Goal: Transaction & Acquisition: Purchase product/service

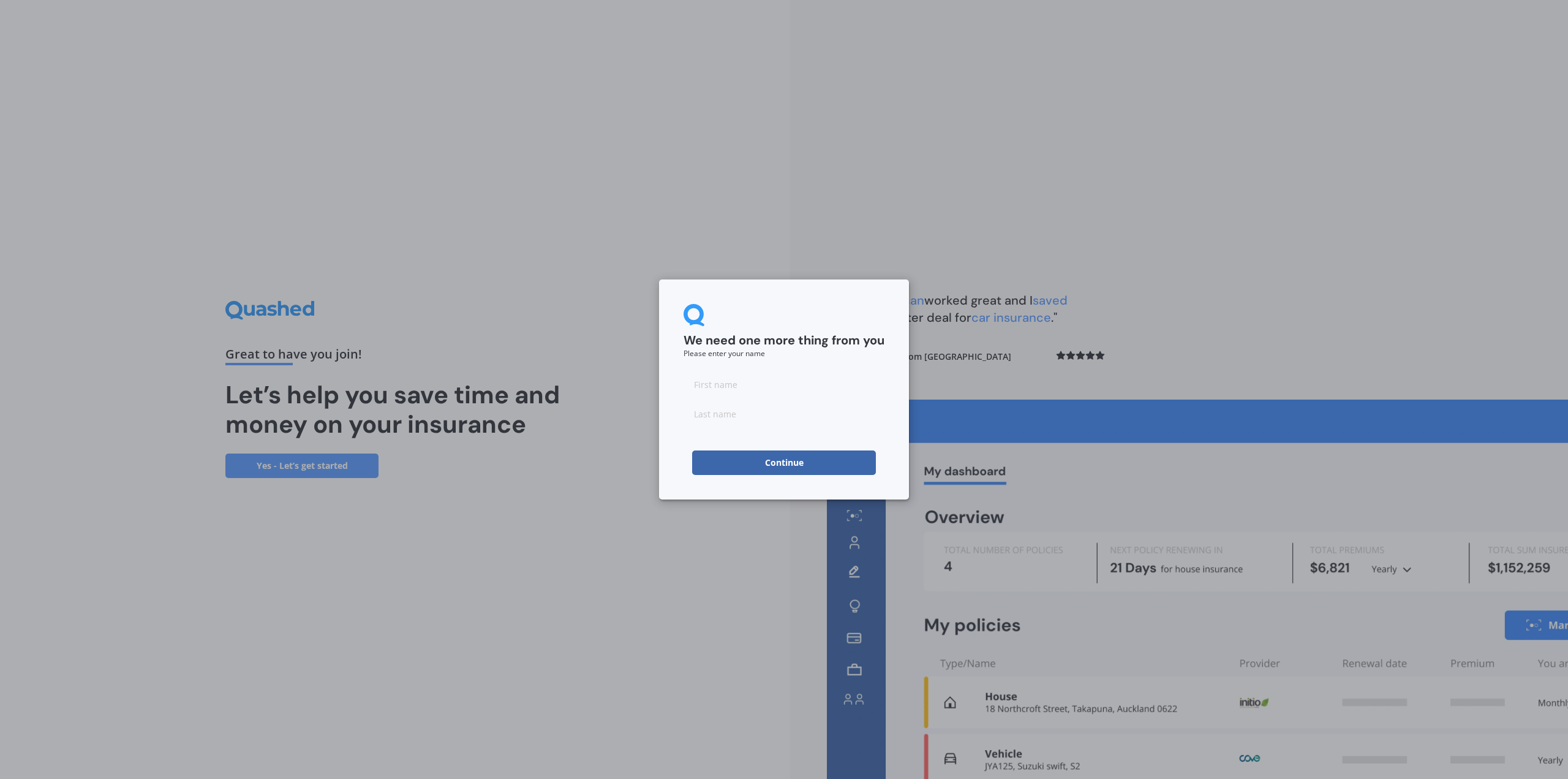
click at [760, 381] on input at bounding box center [784, 384] width 201 height 25
type input "[PERSON_NAME]"
type input "J"
type input "[PERSON_NAME]"
click at [716, 469] on button "Continue" at bounding box center [784, 462] width 184 height 25
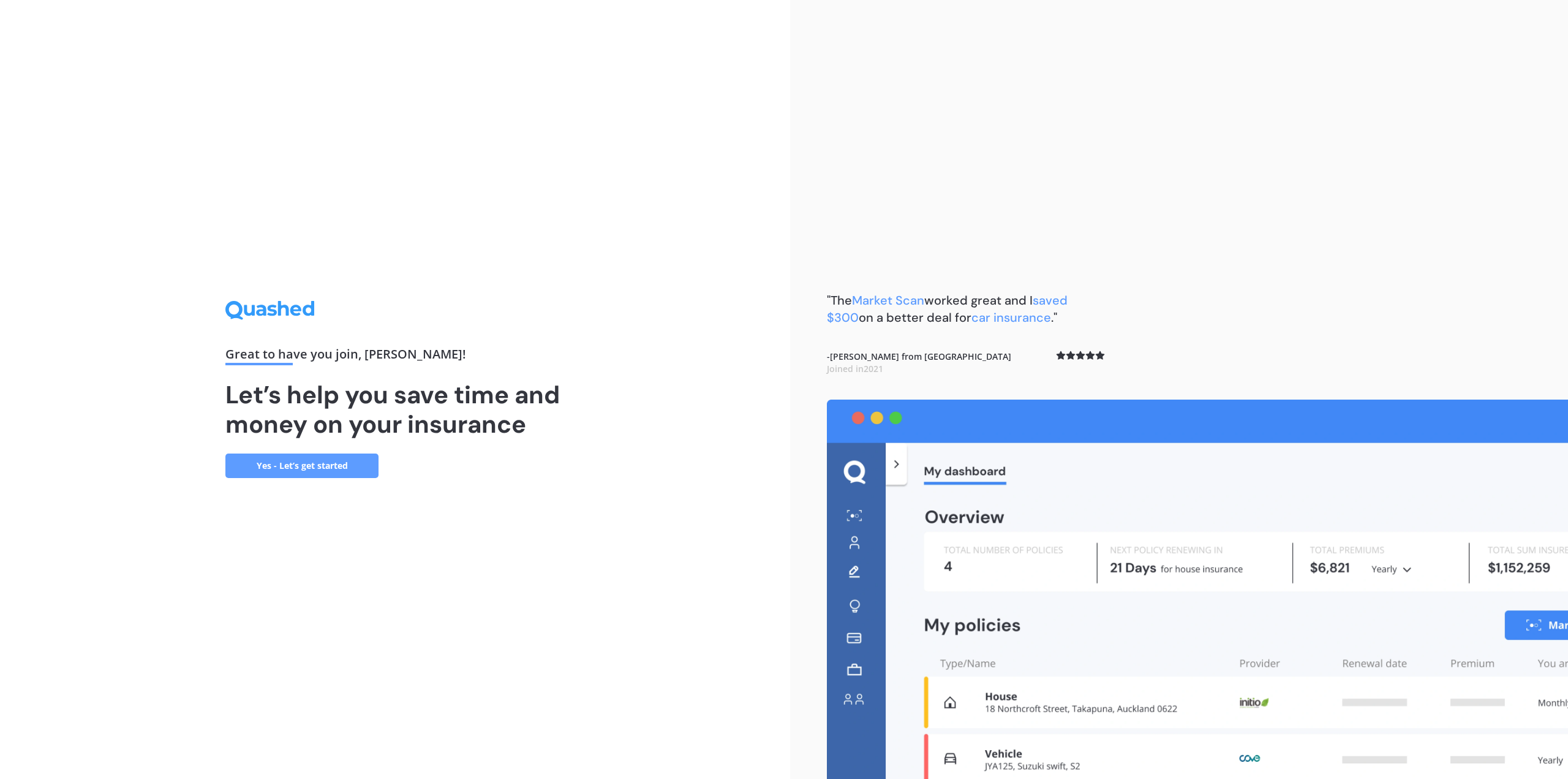
click at [309, 455] on link "Yes - Let’s get started" at bounding box center [302, 465] width 154 height 25
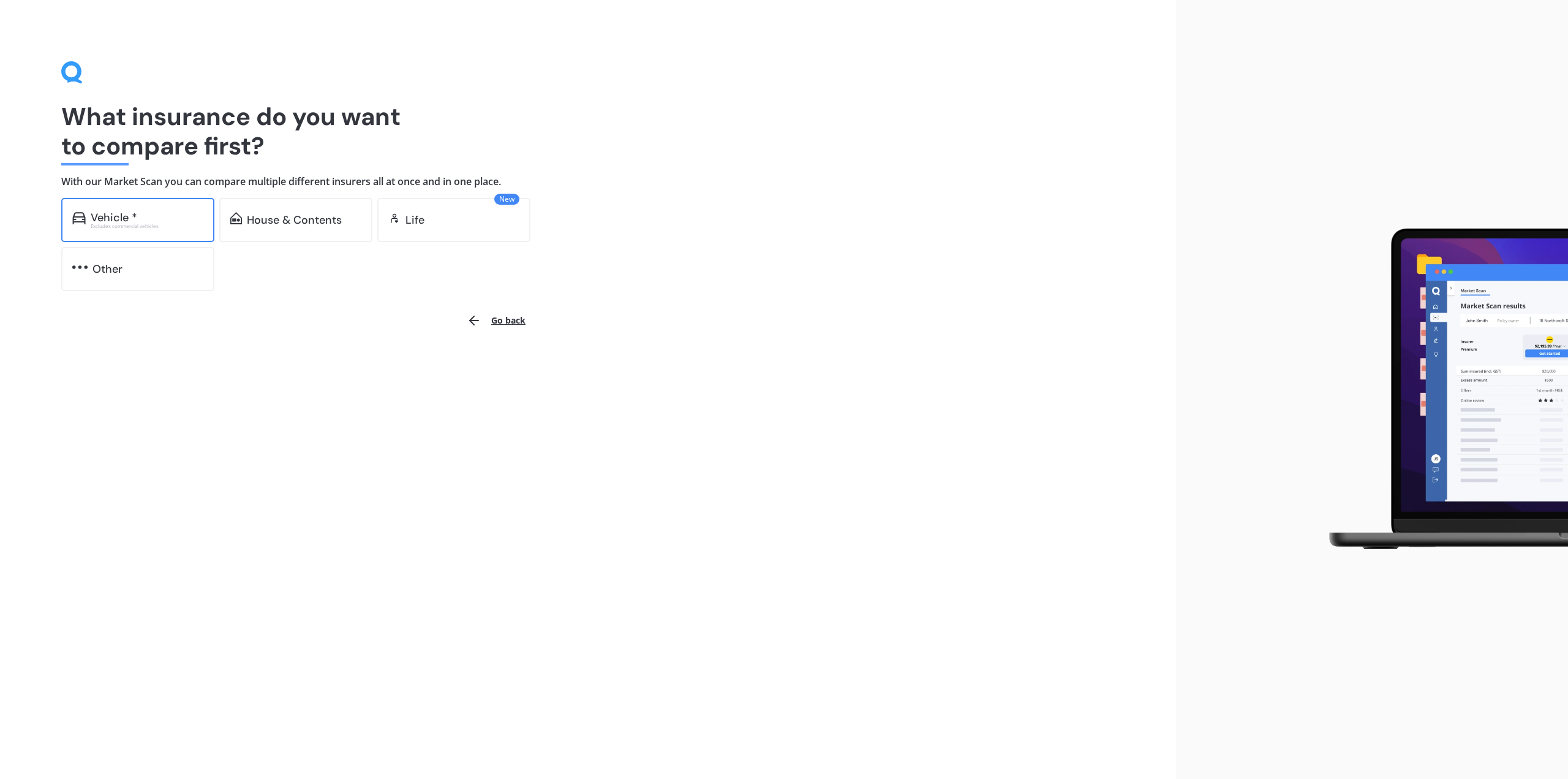
click at [91, 226] on div "Excludes commercial vehicles" at bounding box center [146, 226] width 113 height 5
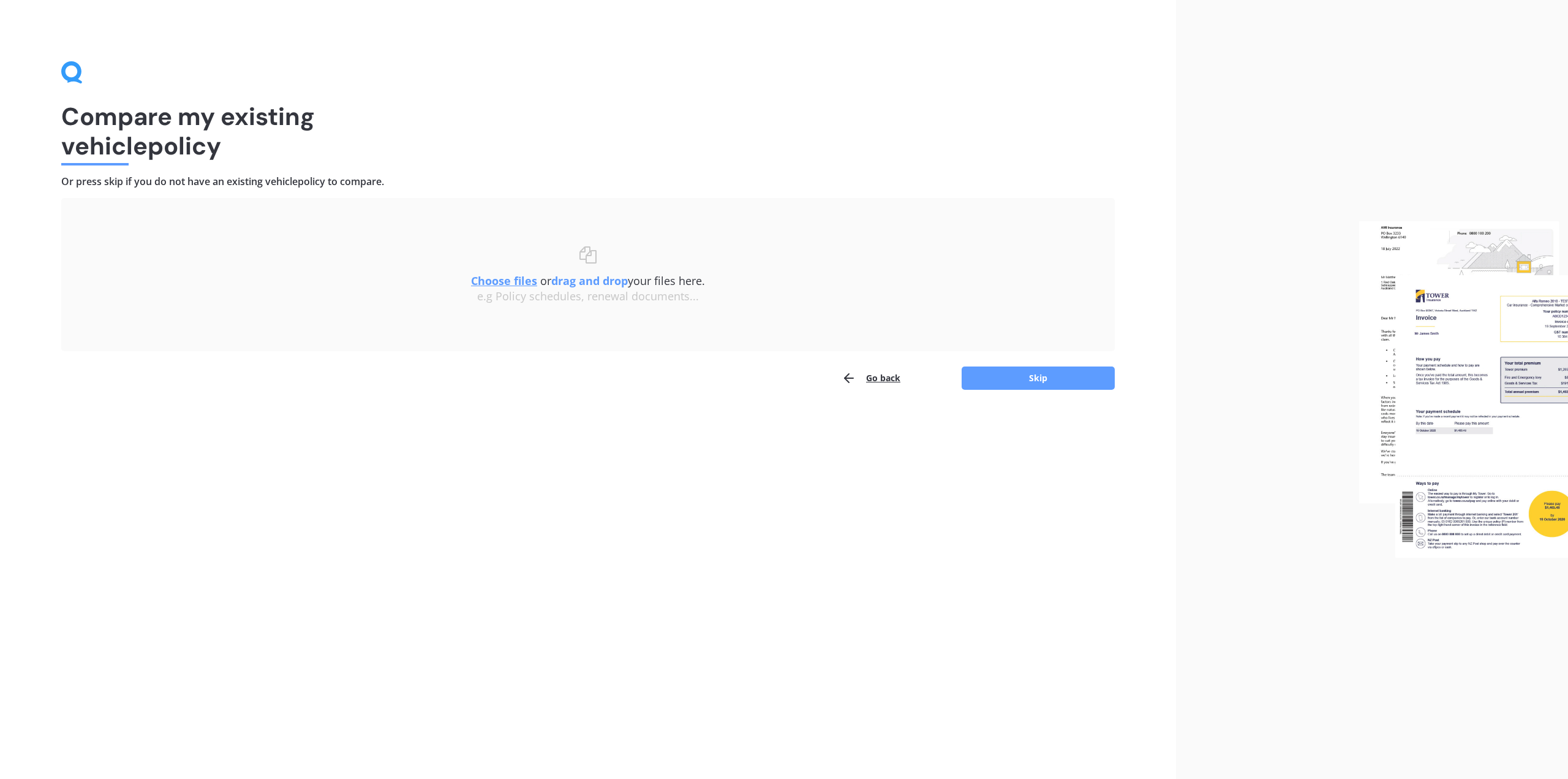
click at [497, 282] on u "Choose files" at bounding box center [504, 281] width 66 height 14
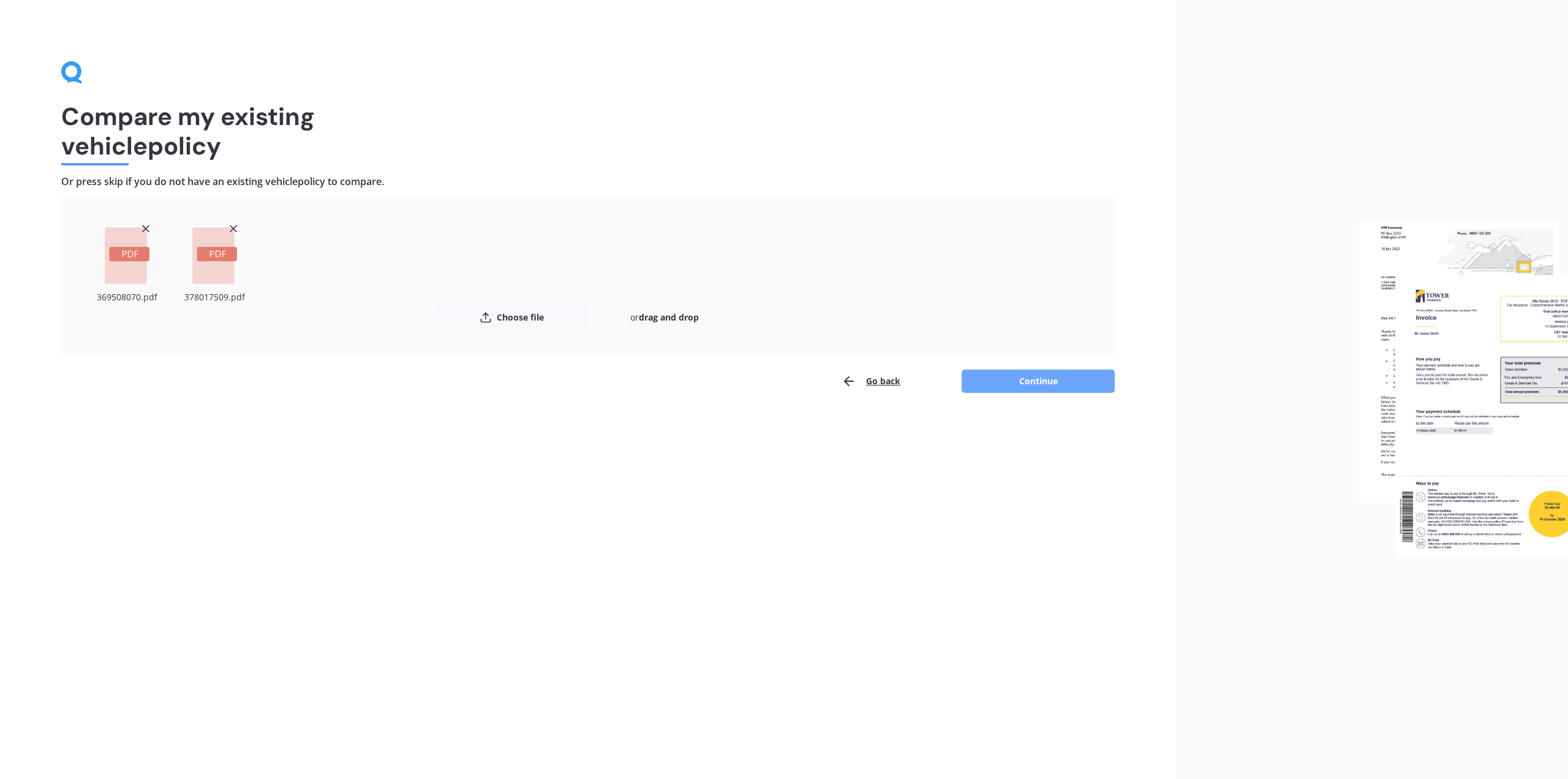
click at [1017, 378] on button "Continue" at bounding box center [1039, 381] width 154 height 23
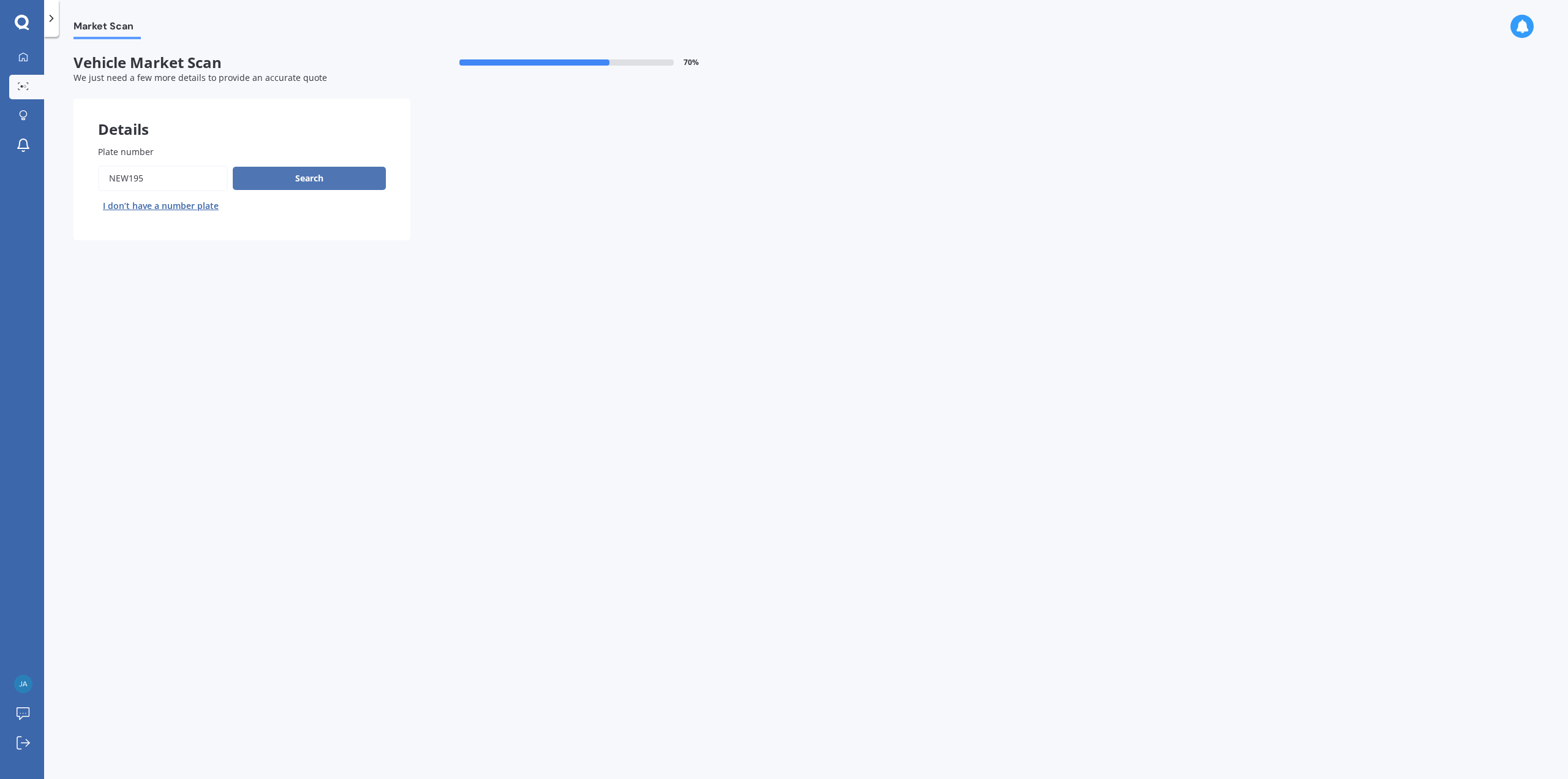
click at [305, 179] on button "Search" at bounding box center [309, 178] width 154 height 23
select select "MAZDA"
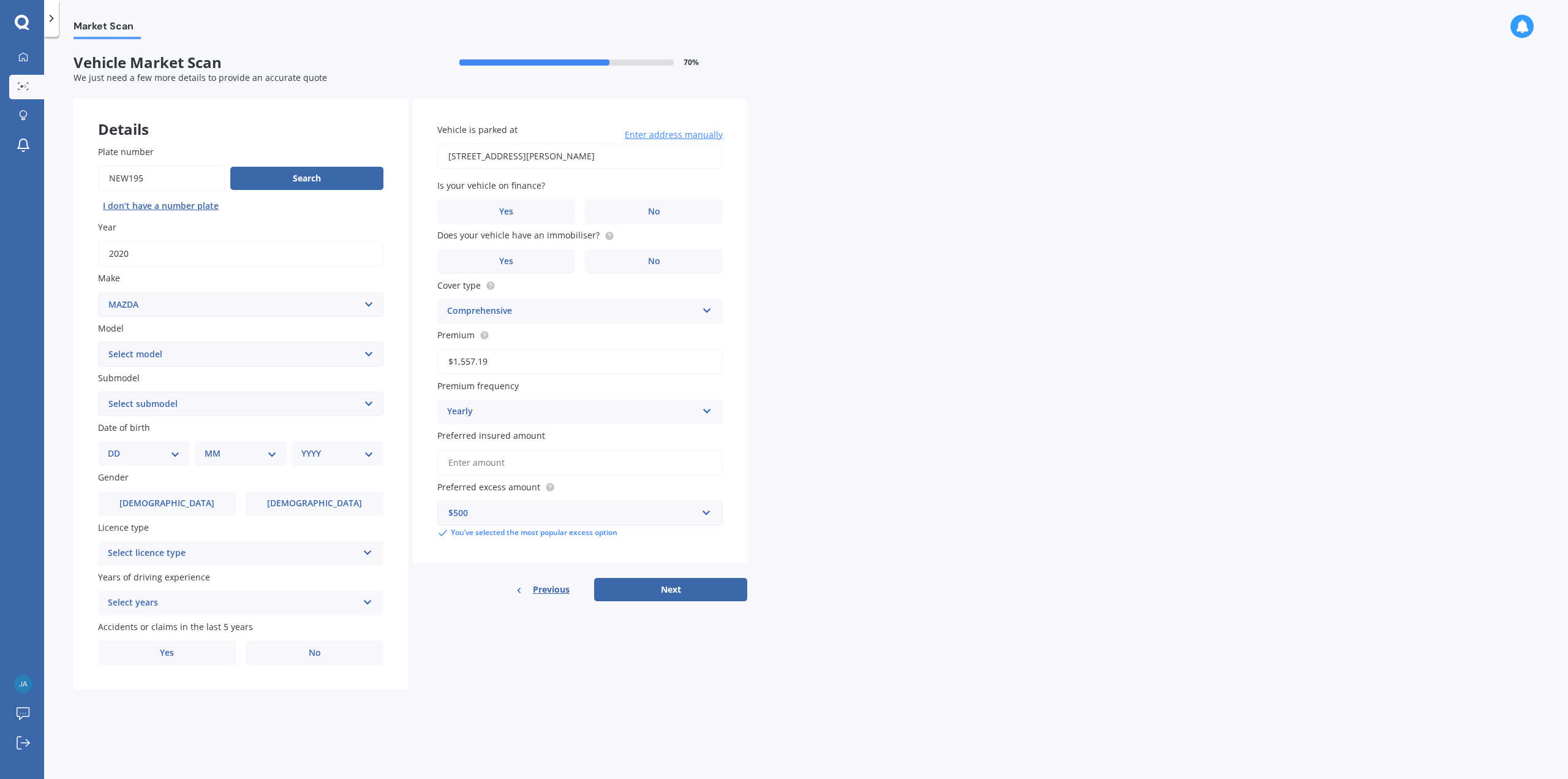
click at [368, 353] on select "Select model 121 2 3 323 323 / Familia 6 626 929 Atenza Autozam Axela AZ3 B2000…" at bounding box center [241, 354] width 285 height 25
select select "BT50"
click at [98, 342] on select "Select model 121 2 3 323 323 / Familia 6 626 929 Atenza Autozam Axela AZ3 B2000…" at bounding box center [241, 354] width 285 height 25
click at [156, 407] on select "Select submodel GLX turbo diesel 4WD GSX turbo diesel LTD D/C W/S 3.0DT Turbo D…" at bounding box center [241, 404] width 285 height 25
select select "GLX TURBO DIESEL 4WD"
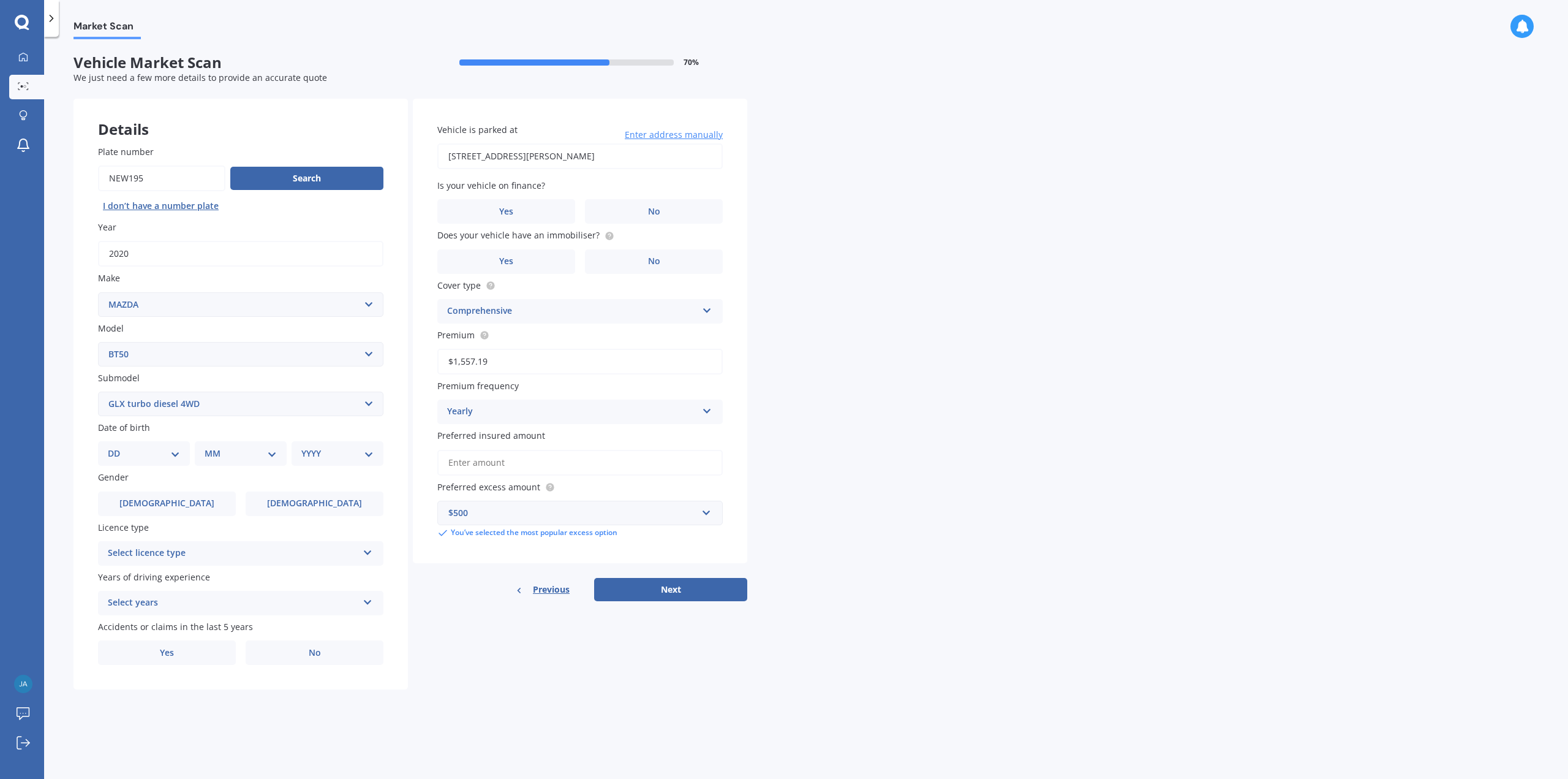
click at [98, 392] on select "Select submodel GLX turbo diesel 4WD GSX turbo diesel LTD D/C W/S 3.0DT Turbo D…" at bounding box center [241, 404] width 285 height 25
click at [654, 209] on span "No" at bounding box center [654, 211] width 12 height 10
click at [0, 0] on input "No" at bounding box center [0, 0] width 0 height 0
click at [640, 269] on label "No" at bounding box center [654, 262] width 138 height 25
click at [0, 0] on input "No" at bounding box center [0, 0] width 0 height 0
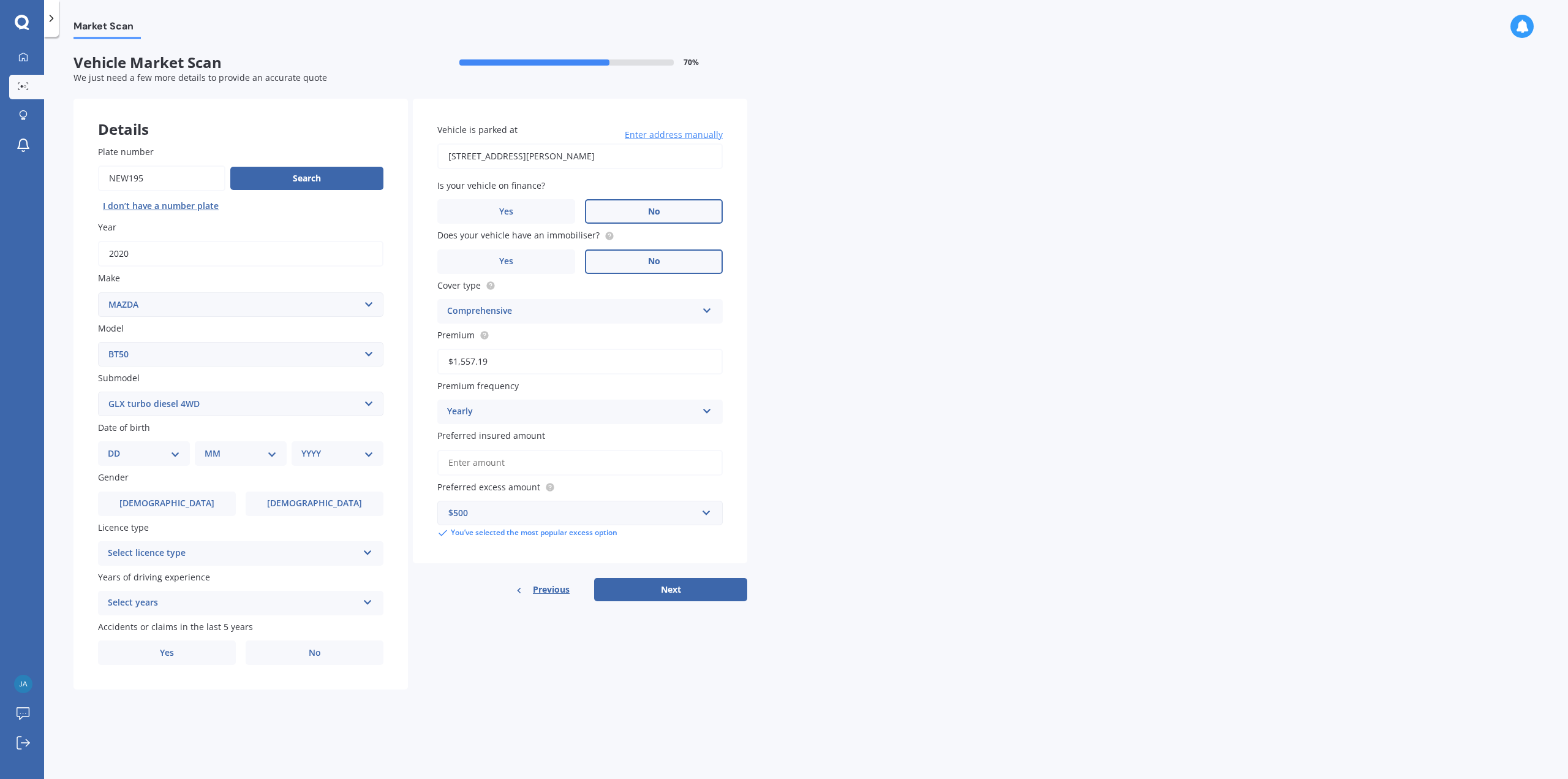
click at [173, 454] on select "DD 01 02 03 04 05 06 07 08 09 10 11 12 13 14 15 16 17 18 19 20 21 22 23 24 25 2…" at bounding box center [144, 453] width 72 height 14
select select "29"
click at [118, 448] on select "DD 01 02 03 04 05 06 07 08 09 10 11 12 13 14 15 16 17 18 19 20 21 22 23 24 25 2…" at bounding box center [144, 453] width 72 height 14
click at [249, 451] on select "MM 01 02 03 04 05 06 07 08 09 10 11 12" at bounding box center [243, 453] width 67 height 14
select select "09"
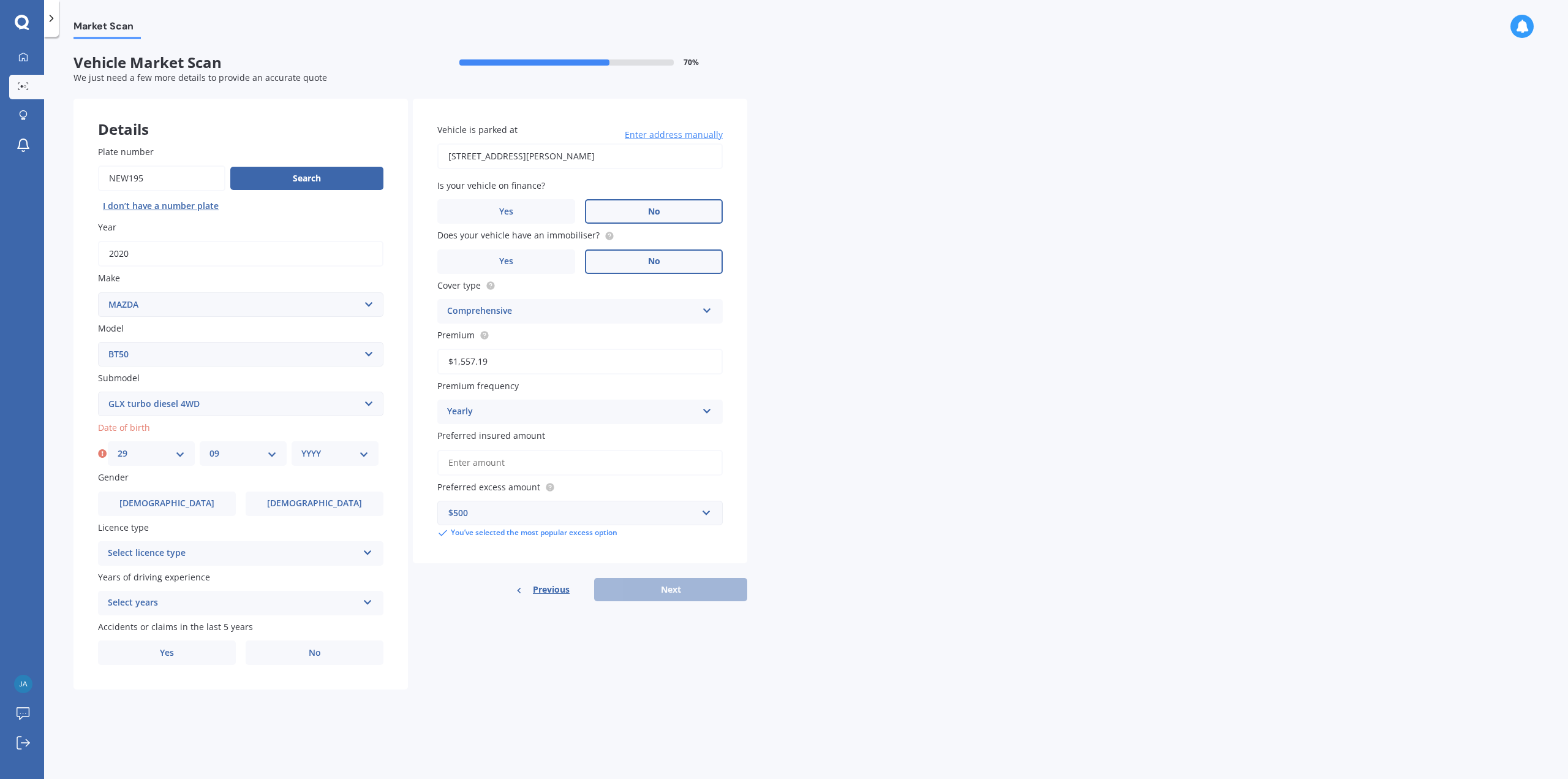
click at [209, 448] on select "MM 01 02 03 04 05 06 07 08 09 10 11 12" at bounding box center [243, 453] width 67 height 14
click at [308, 456] on select "YYYY 2025 2024 2023 2022 2021 2020 2019 2018 2017 2016 2015 2014 2013 2012 2011…" at bounding box center [335, 453] width 67 height 14
select select "1982"
click at [301, 448] on select "YYYY 2025 2024 2023 2022 2021 2020 2019 2018 2017 2016 2015 2014 2013 2012 2011…" at bounding box center [335, 453] width 67 height 14
click at [187, 497] on label "[DEMOGRAPHIC_DATA]" at bounding box center [167, 503] width 138 height 25
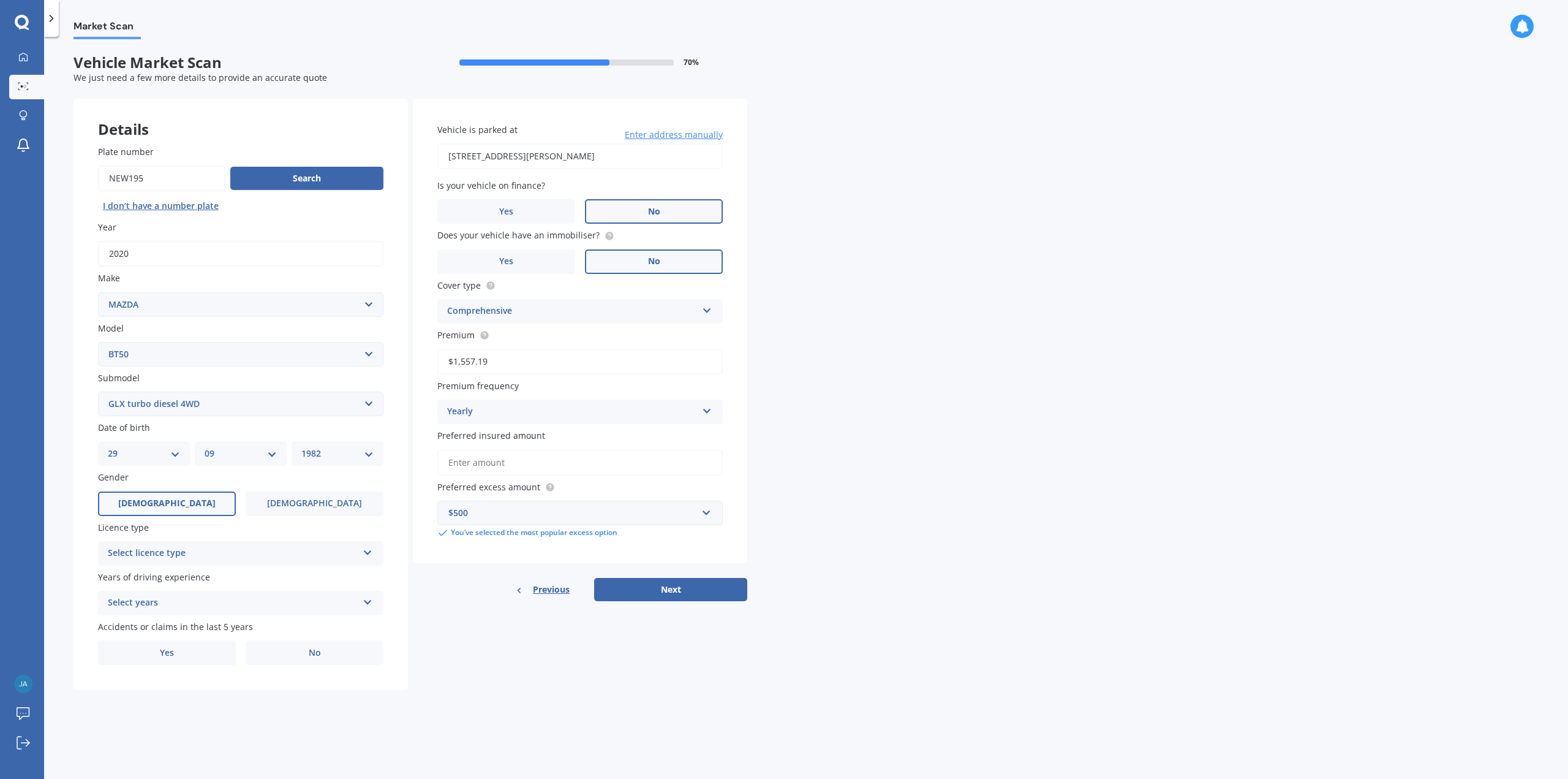
click at [0, 0] on input "[DEMOGRAPHIC_DATA]" at bounding box center [0, 0] width 0 height 0
click at [185, 561] on div "Select licence type" at bounding box center [233, 553] width 250 height 14
click at [138, 585] on div "NZ Full" at bounding box center [240, 577] width 284 height 22
click at [147, 610] on div "Select years" at bounding box center [233, 603] width 250 height 14
click at [139, 617] on div "5 or more years" at bounding box center [240, 627] width 284 height 22
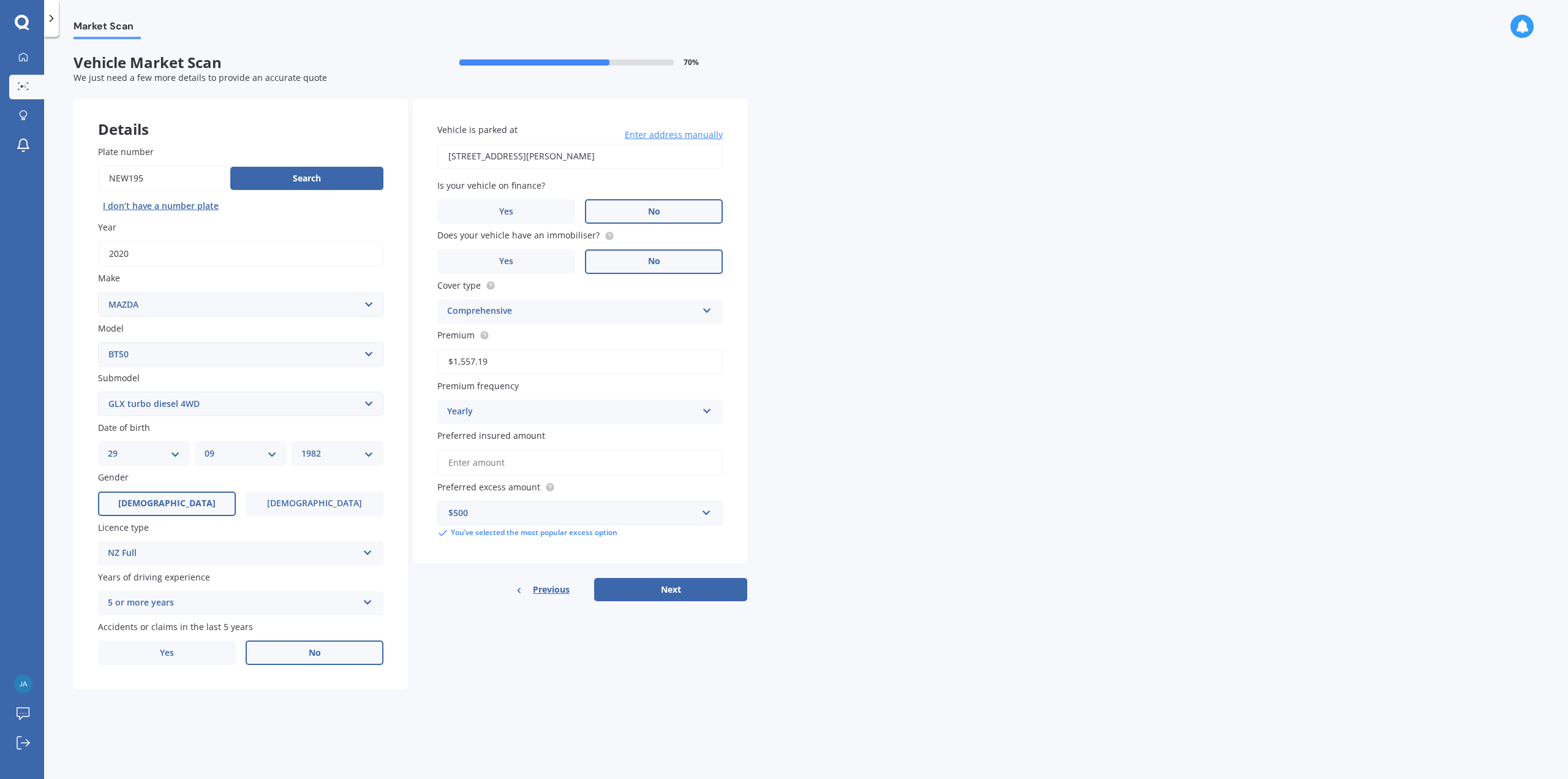
click at [281, 652] on label "No" at bounding box center [314, 653] width 138 height 25
click at [0, 0] on input "No" at bounding box center [0, 0] width 0 height 0
drag, startPoint x: 489, startPoint y: 456, endPoint x: 487, endPoint y: 462, distance: 6.3
click at [488, 460] on input "Preferred insured amount" at bounding box center [580, 462] width 285 height 26
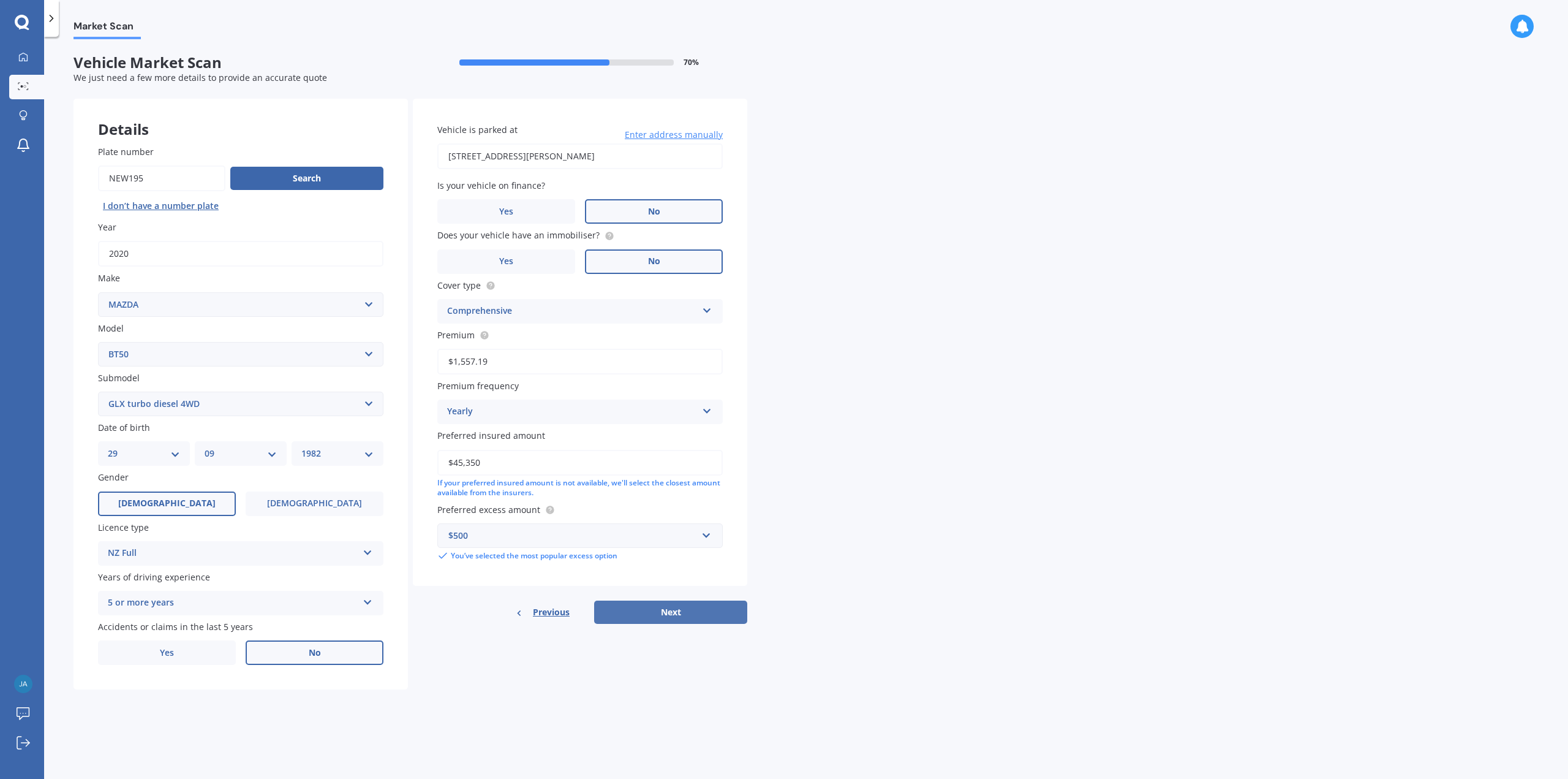
type input "$45,350"
click at [672, 613] on button "Next" at bounding box center [671, 612] width 154 height 23
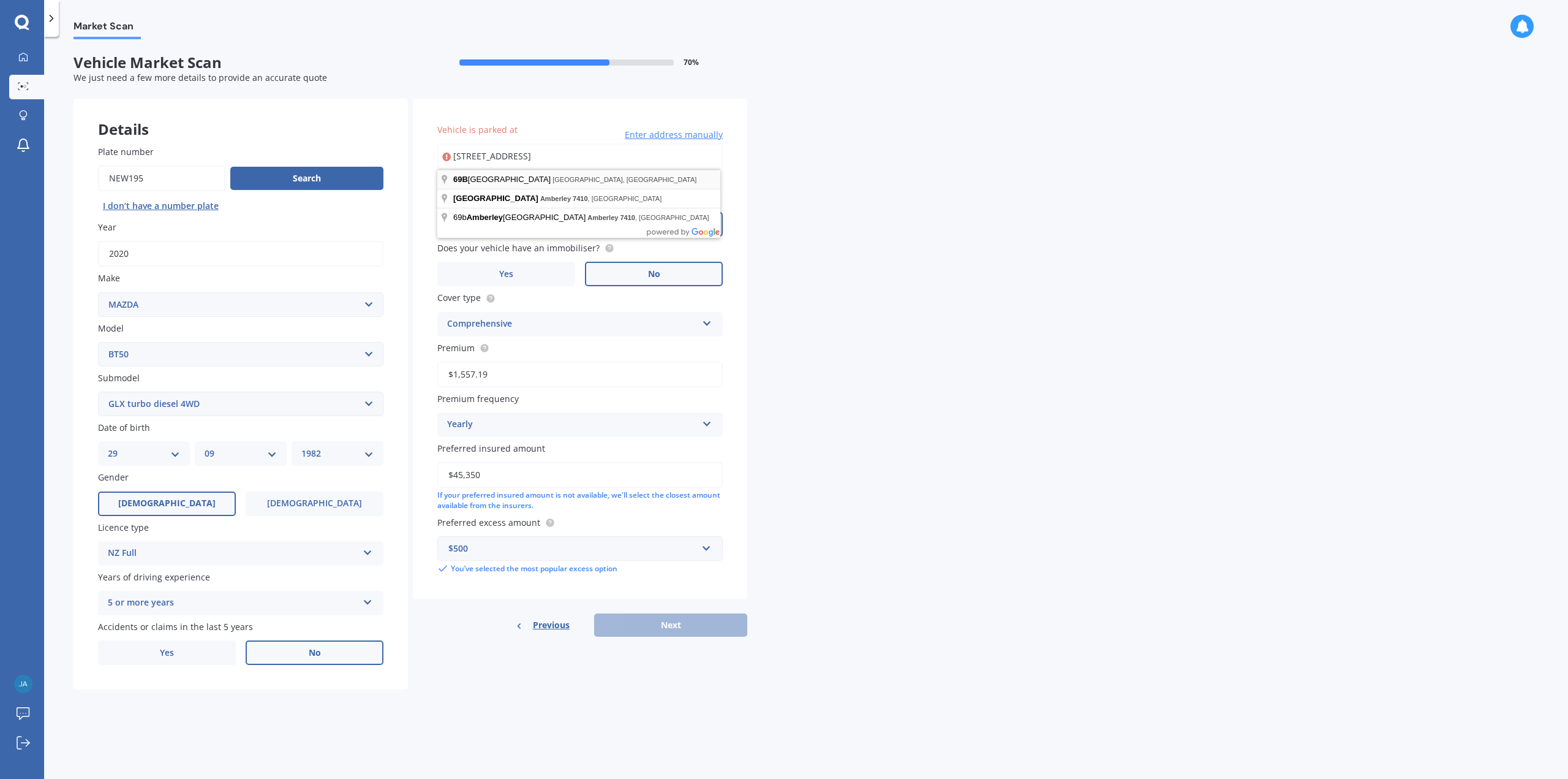
type input "[STREET_ADDRESS]"
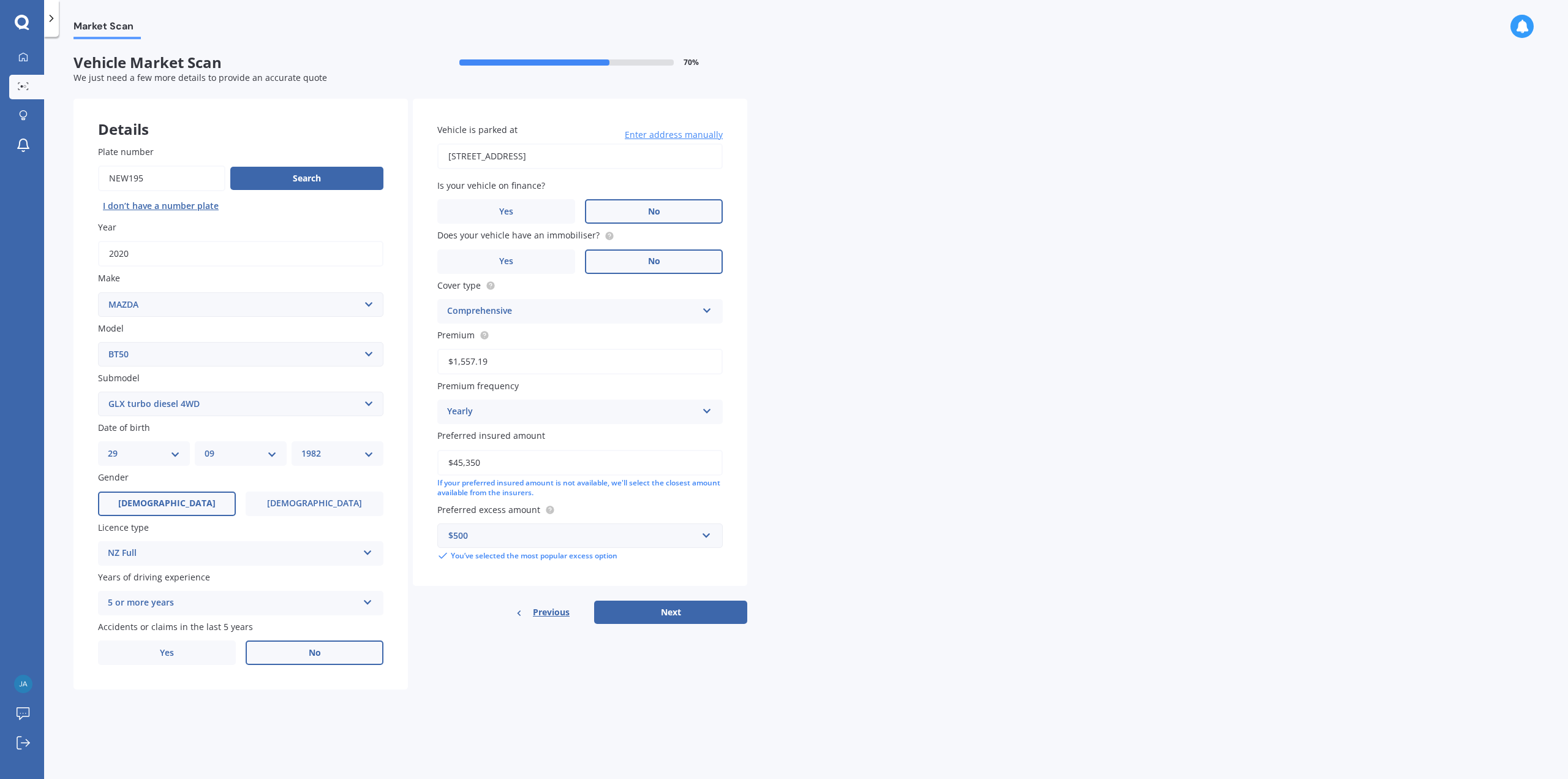
click at [368, 404] on select "Select submodel GLX turbo diesel 4WD GSX turbo diesel LTD D/C W/S 3.0DT Turbo D…" at bounding box center [241, 404] width 285 height 25
click at [98, 392] on select "Select submodel GLX turbo diesel 4WD GSX turbo diesel LTD D/C W/S 3.0DT Turbo D…" at bounding box center [241, 404] width 285 height 25
drag, startPoint x: 368, startPoint y: 404, endPoint x: 365, endPoint y: 397, distance: 7.6
click at [368, 402] on select "Select submodel GLX turbo diesel 4WD GSX turbo diesel LTD D/C W/S 3.0DT Turbo D…" at bounding box center [241, 404] width 285 height 25
click at [373, 353] on select "Select model 121 2 3 323 323 / Familia 6 626 929 Atenza Autozam Axela AZ3 B2000…" at bounding box center [241, 354] width 285 height 25
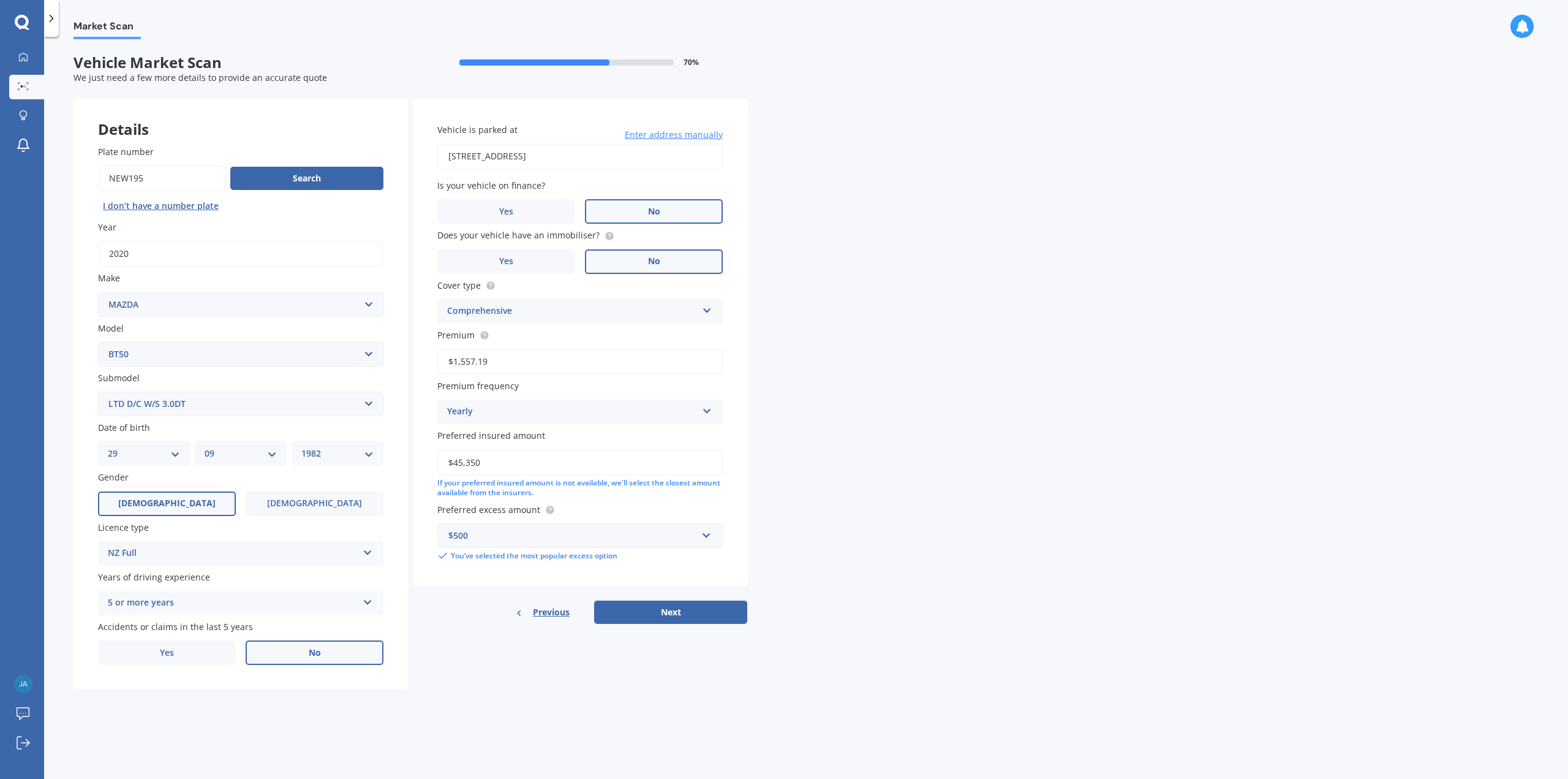
click at [98, 342] on select "Select model 121 2 3 323 323 / Familia 6 626 929 Atenza Autozam Axela AZ3 B2000…" at bounding box center [241, 354] width 285 height 25
click at [370, 409] on select "Select submodel GLX turbo diesel 4WD GSX turbo diesel LTD D/C W/S 3.0DT Turbo D…" at bounding box center [241, 404] width 285 height 25
select select "GLX TURBO DIESEL 4WD"
click at [98, 392] on select "Select submodel GLX turbo diesel 4WD GSX turbo diesel LTD D/C W/S 3.0DT Turbo D…" at bounding box center [241, 404] width 285 height 25
click at [667, 606] on button "Next" at bounding box center [671, 612] width 154 height 23
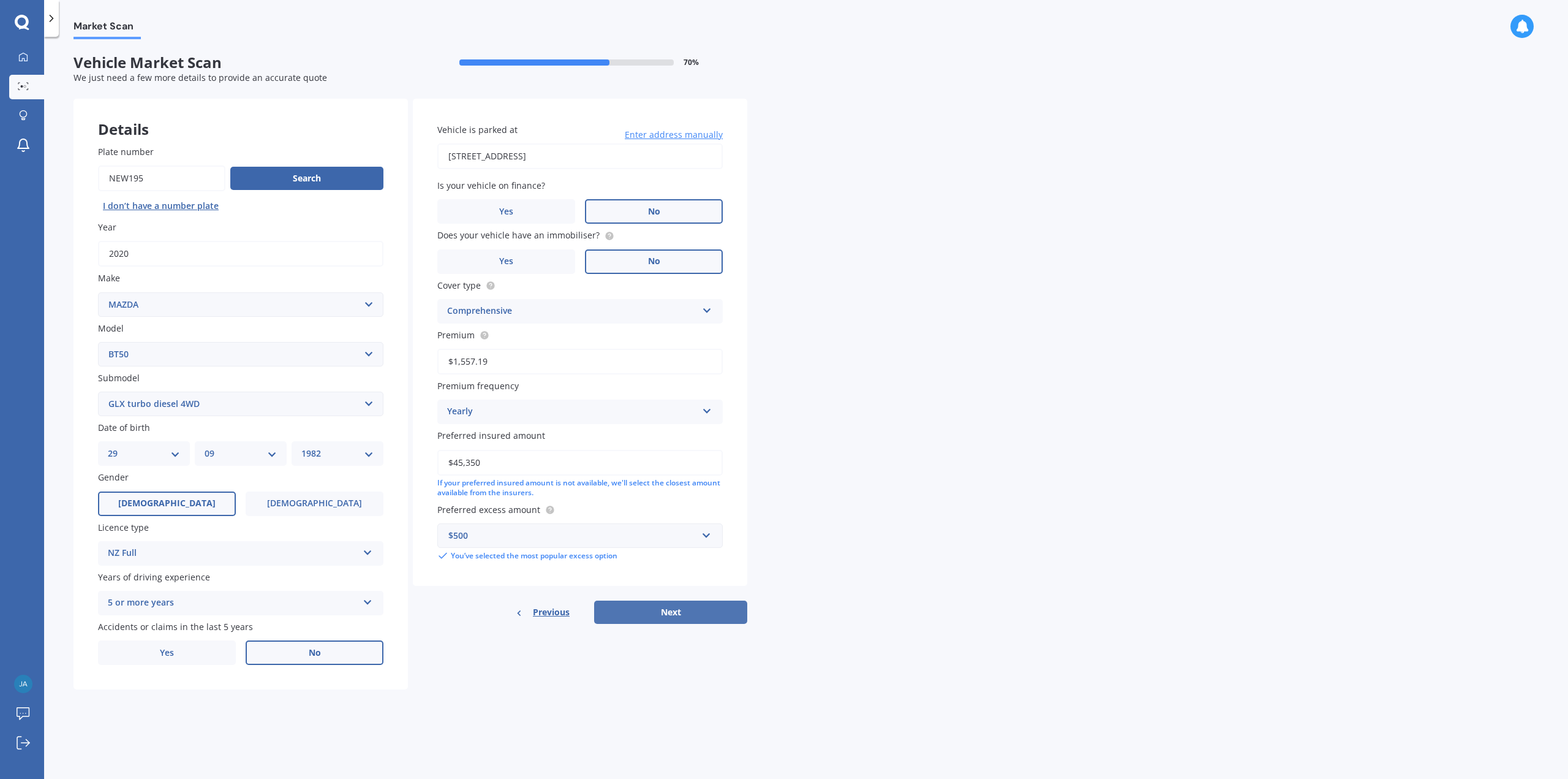
select select "29"
select select "09"
select select "1982"
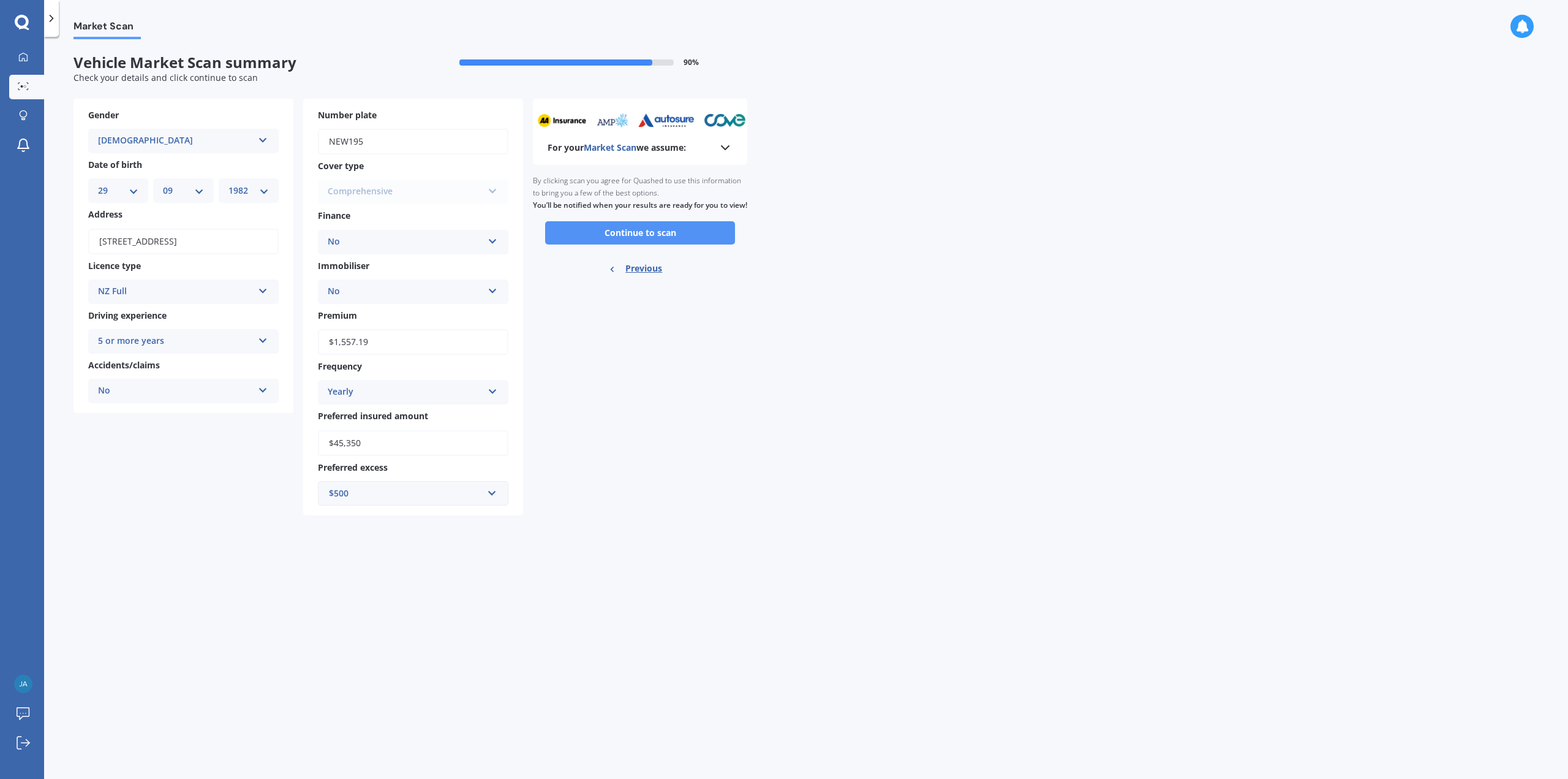
click at [643, 242] on button "Continue to scan" at bounding box center [640, 233] width 190 height 23
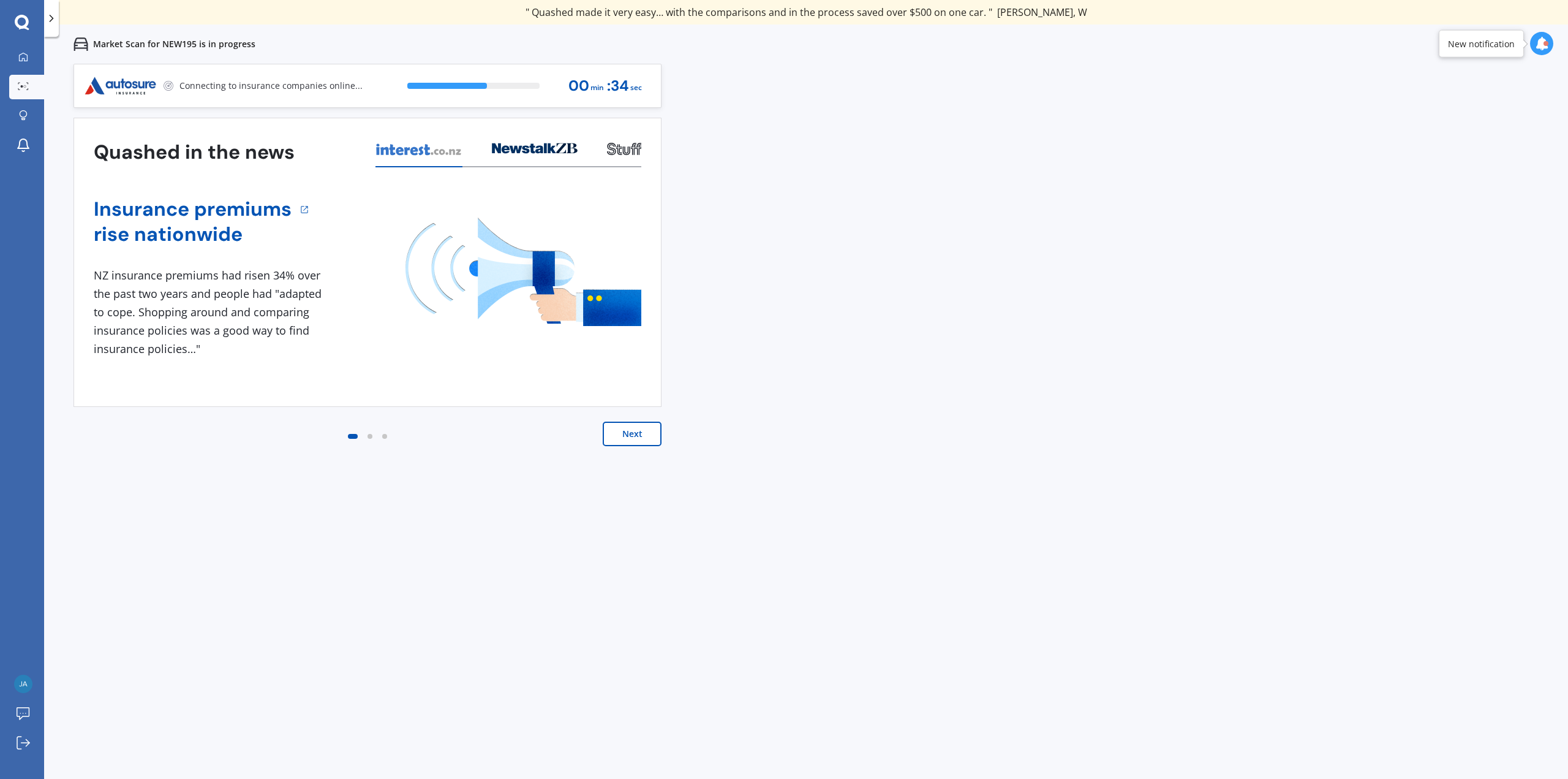
click at [638, 437] on button "Next" at bounding box center [632, 433] width 59 height 25
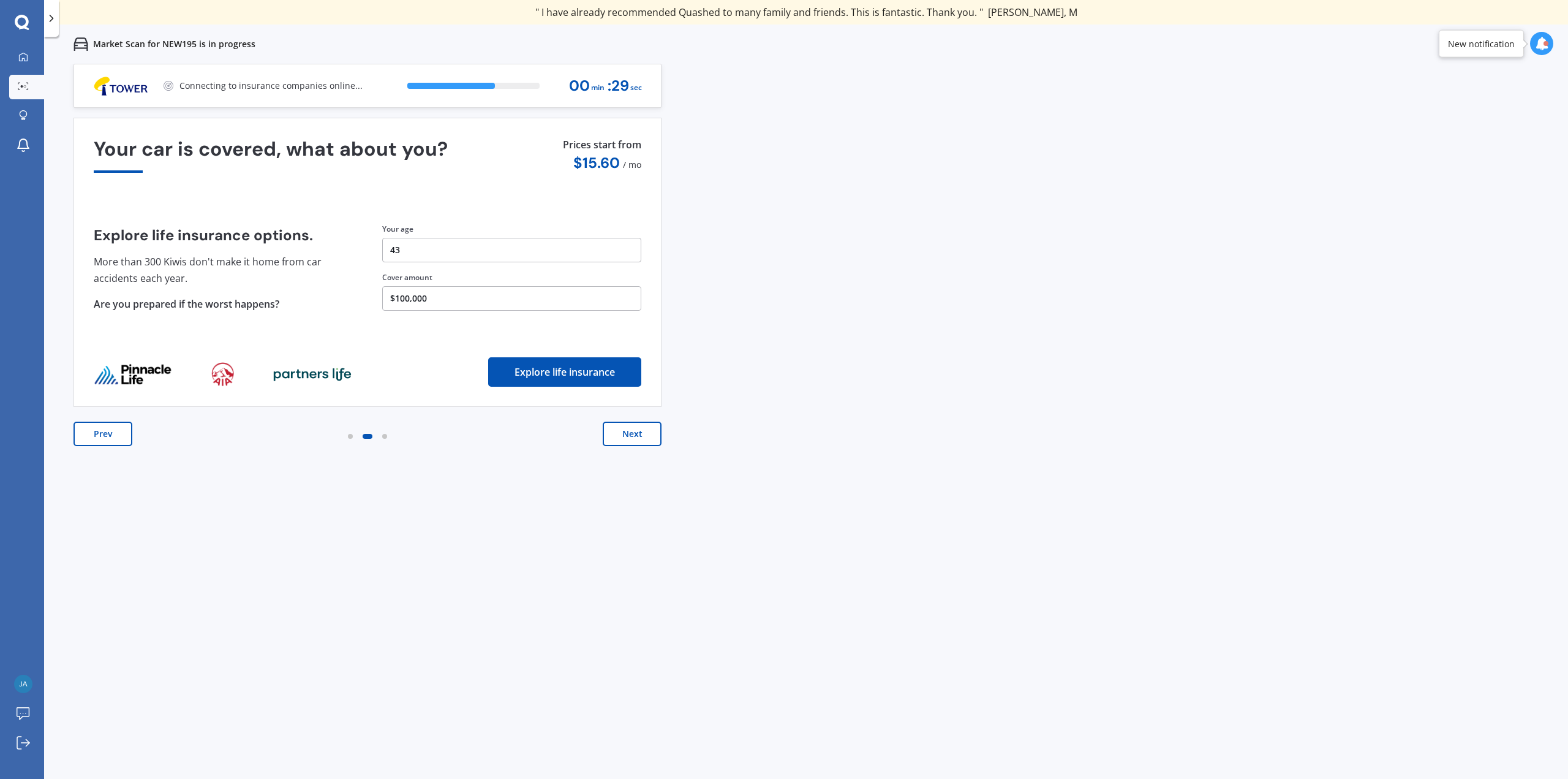
click at [640, 435] on button "Next" at bounding box center [632, 433] width 59 height 25
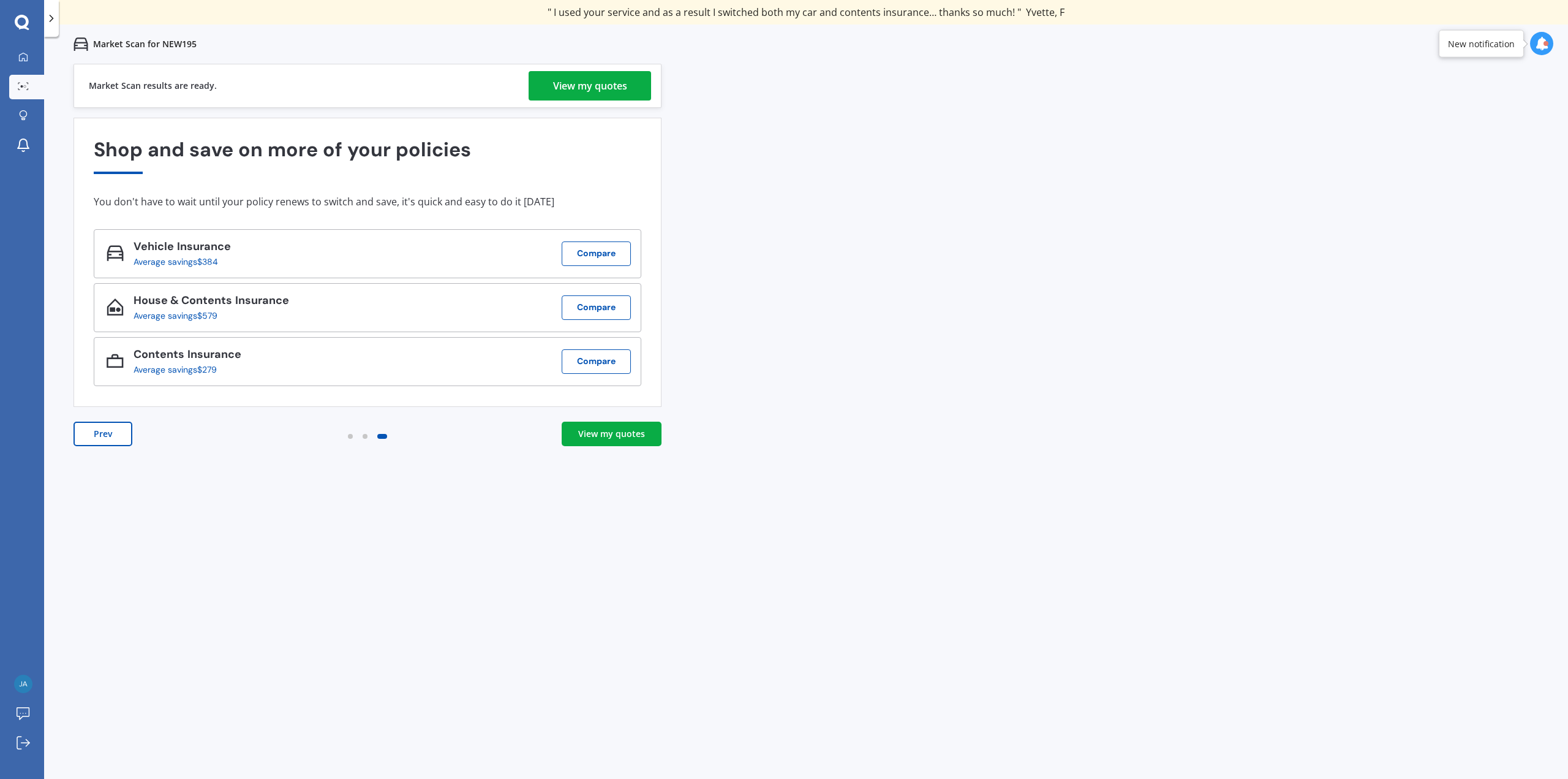
click at [636, 433] on div "View my quotes" at bounding box center [612, 433] width 67 height 12
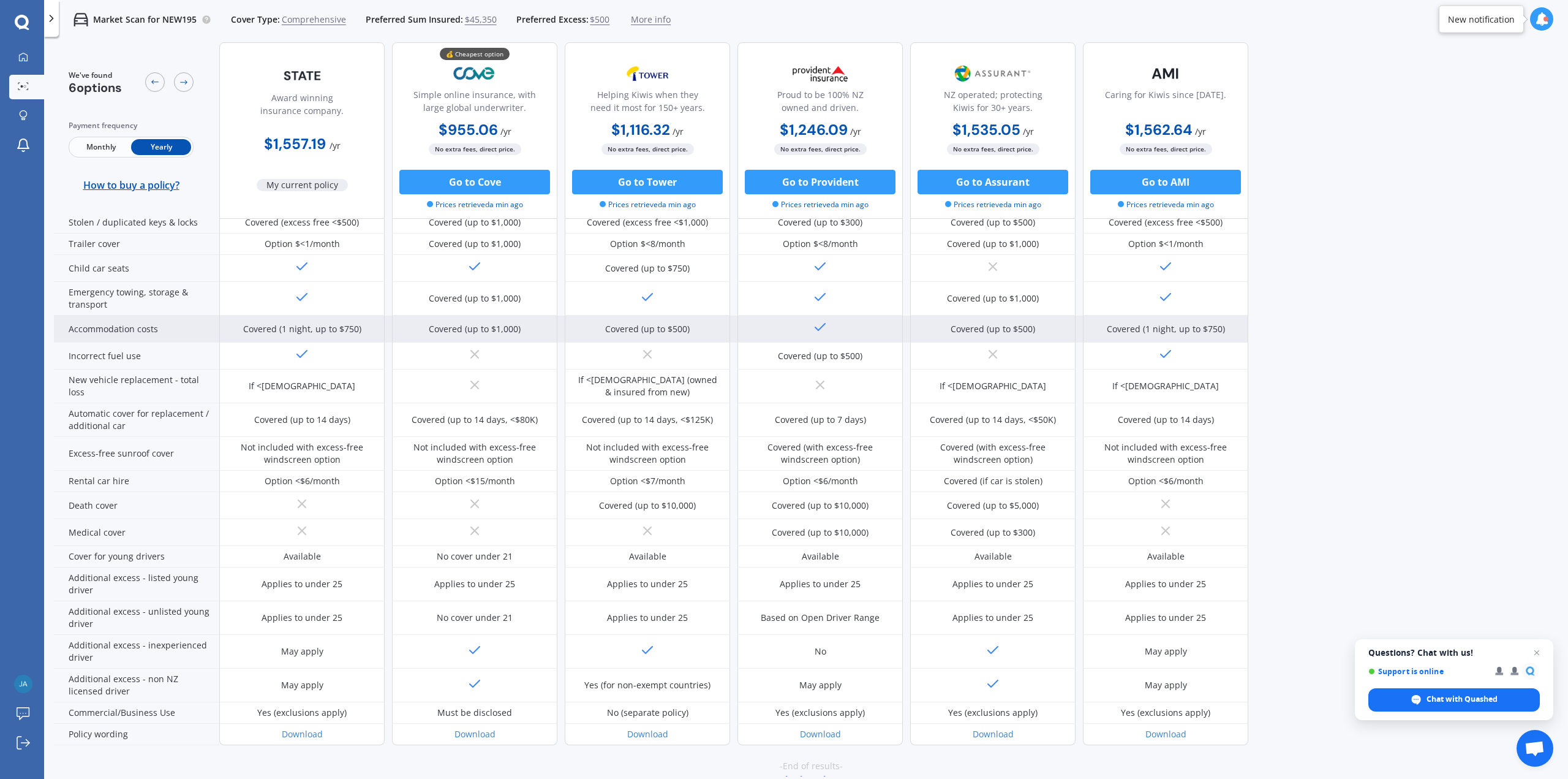
scroll to position [295, 0]
